Goal: Entertainment & Leisure: Consume media (video, audio)

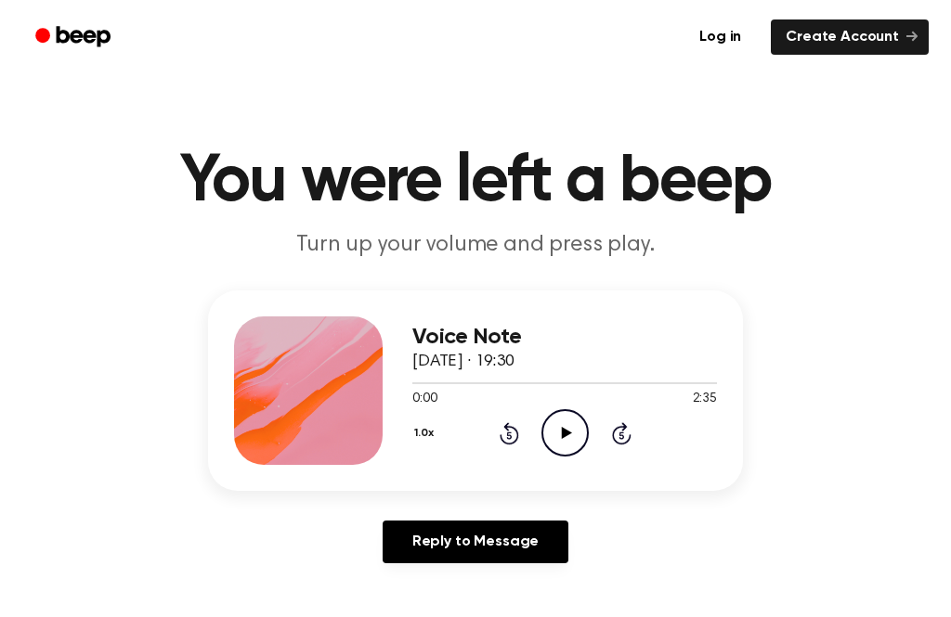
click at [561, 437] on icon "Play Audio" at bounding box center [564, 432] width 47 height 47
click at [565, 432] on icon "Pause Audio" at bounding box center [564, 432] width 47 height 47
click at [559, 440] on icon "Play Audio" at bounding box center [564, 432] width 47 height 47
click at [569, 425] on icon "Pause Audio" at bounding box center [564, 432] width 47 height 47
click at [576, 443] on icon "Play Audio" at bounding box center [564, 432] width 47 height 47
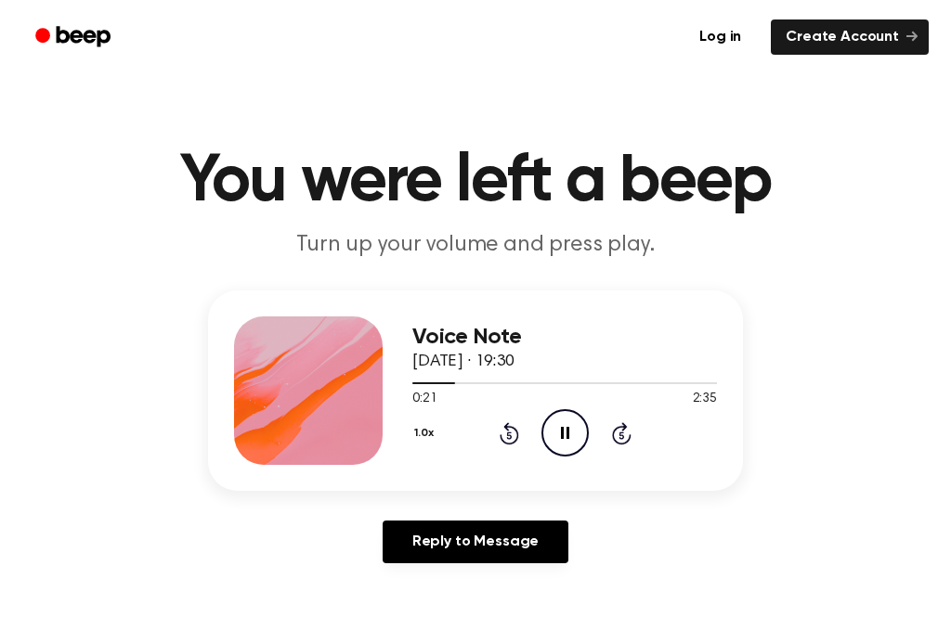
click at [562, 446] on icon "Pause Audio" at bounding box center [564, 432] width 47 height 47
click at [565, 431] on icon at bounding box center [566, 433] width 10 height 12
click at [625, 433] on icon "Skip 5 seconds" at bounding box center [621, 433] width 20 height 24
click at [568, 442] on icon "Pause Audio" at bounding box center [564, 432] width 47 height 47
click at [569, 432] on icon "Play Audio" at bounding box center [564, 432] width 47 height 47
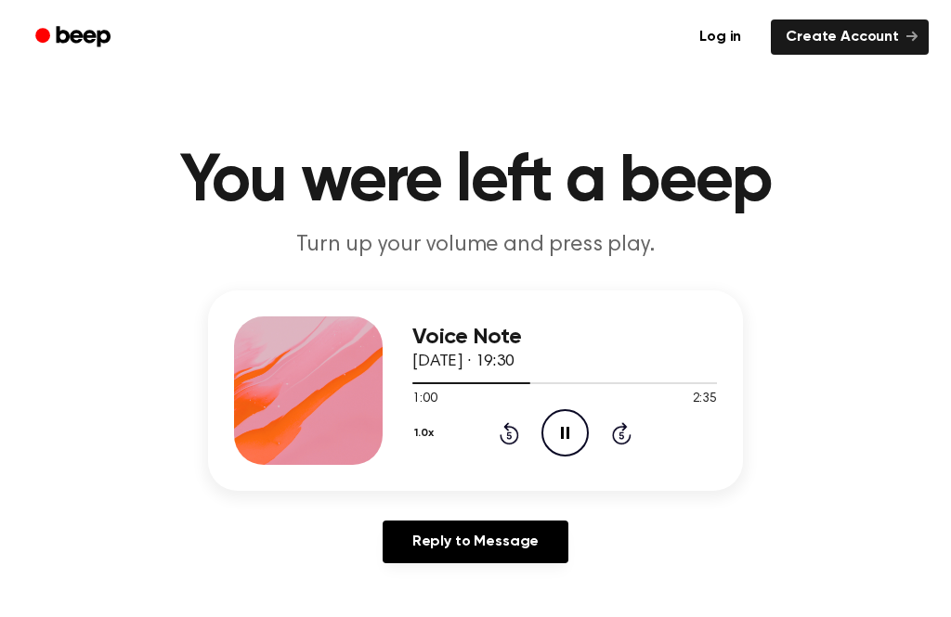
click at [568, 409] on icon "Pause Audio" at bounding box center [564, 432] width 47 height 47
click at [517, 434] on icon at bounding box center [508, 433] width 19 height 22
click at [560, 442] on icon "Play Audio" at bounding box center [564, 432] width 47 height 47
